Goal: Task Accomplishment & Management: Manage account settings

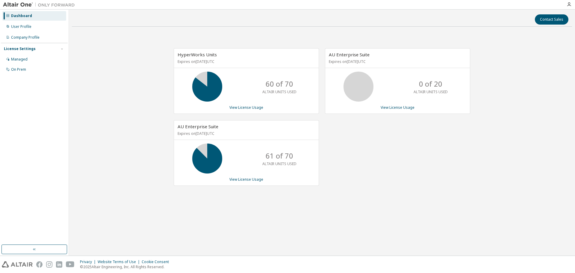
click at [419, 200] on div "HyperWorks Units Expires on May 1, 2026 UTC 60 of 70 ALTAIR UNITS USED View Lic…" at bounding box center [322, 119] width 500 height 177
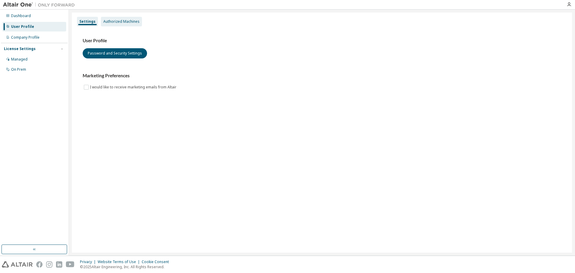
click at [113, 17] on div "Authorized Machines" at bounding box center [121, 22] width 41 height 10
